Goal: Task Accomplishment & Management: Manage account settings

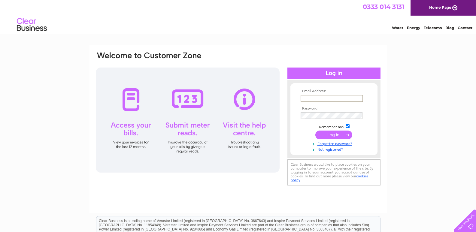
click at [306, 97] on input "text" at bounding box center [332, 98] width 62 height 7
type input "pfskirkcaldy@btconnect.com"
click at [333, 134] on input "submit" at bounding box center [333, 135] width 37 height 8
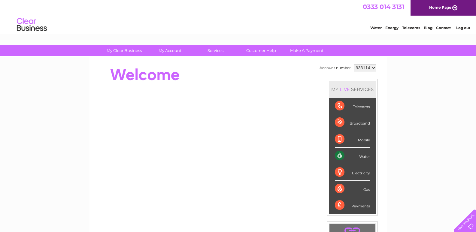
click at [356, 158] on div "Water" at bounding box center [352, 156] width 35 height 17
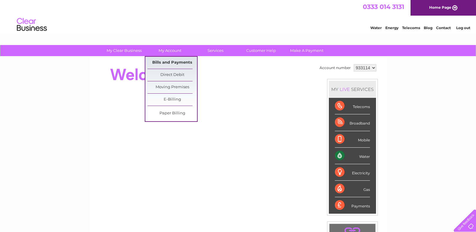
click at [171, 60] on link "Bills and Payments" at bounding box center [172, 63] width 50 height 12
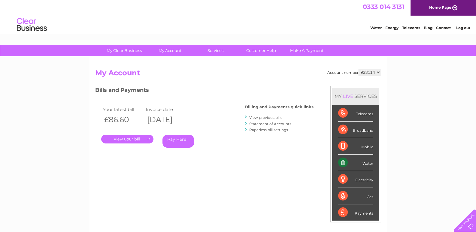
click at [128, 140] on link "." at bounding box center [127, 139] width 52 height 9
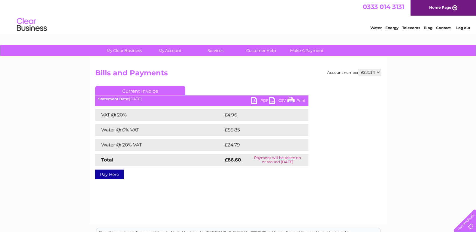
click at [256, 102] on link "PDF" at bounding box center [260, 101] width 18 height 9
